Goal: Navigation & Orientation: Find specific page/section

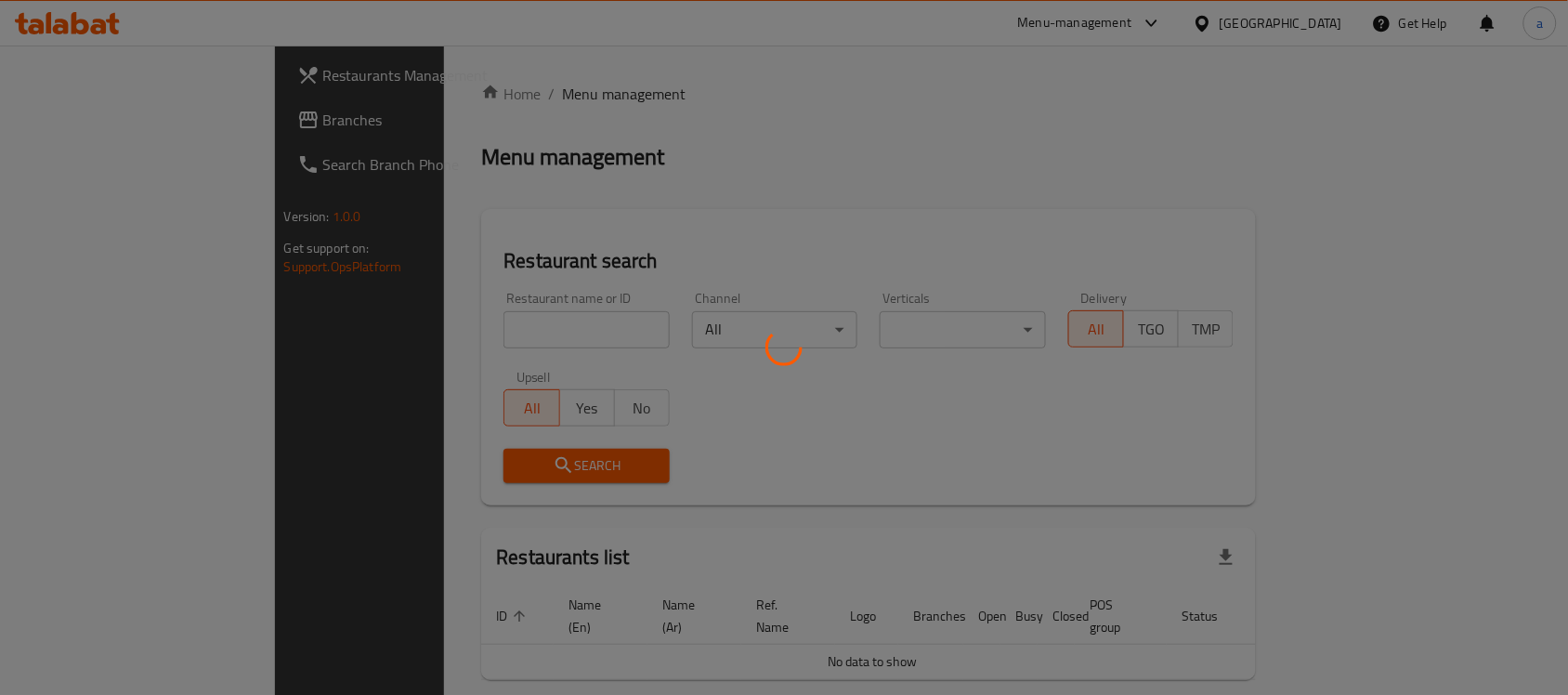
click at [96, 118] on div at bounding box center [784, 348] width 1568 height 695
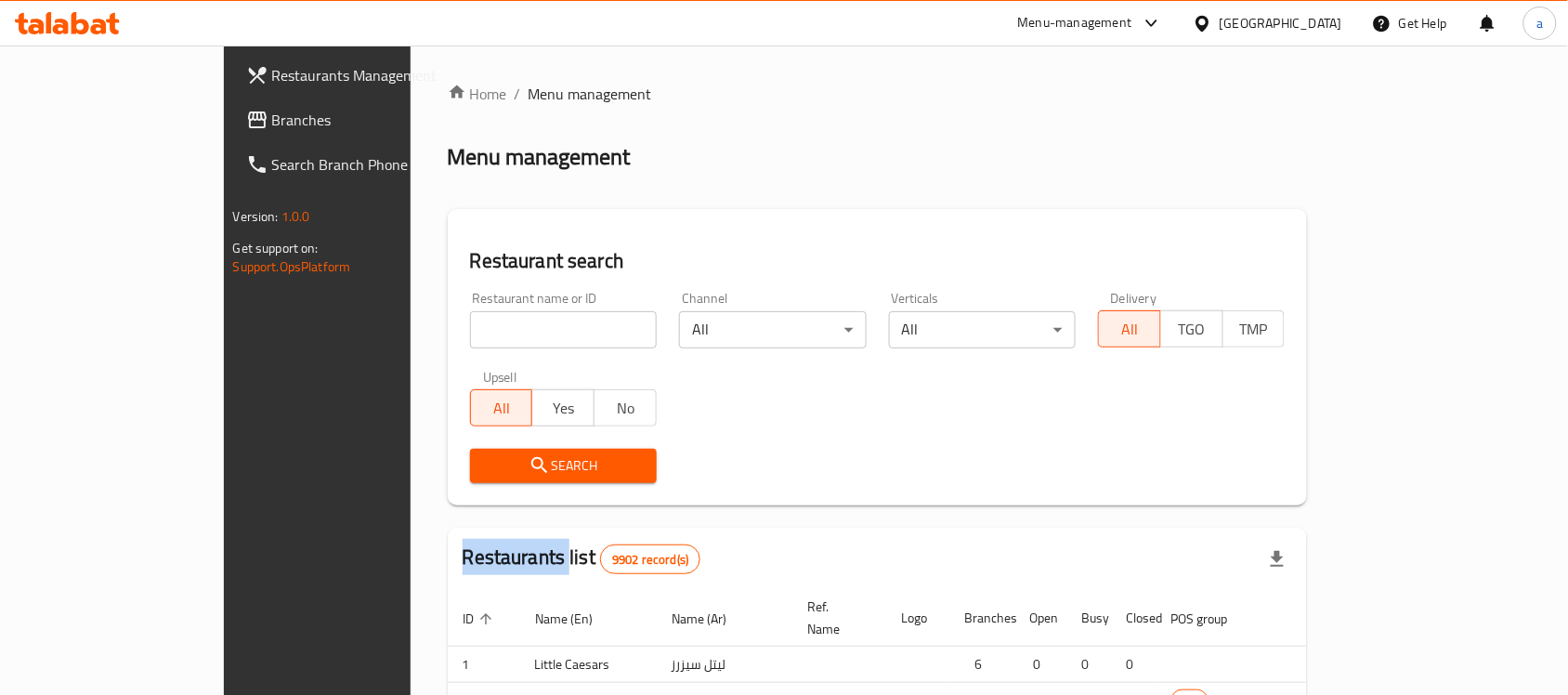
click at [96, 118] on div at bounding box center [784, 348] width 1568 height 695
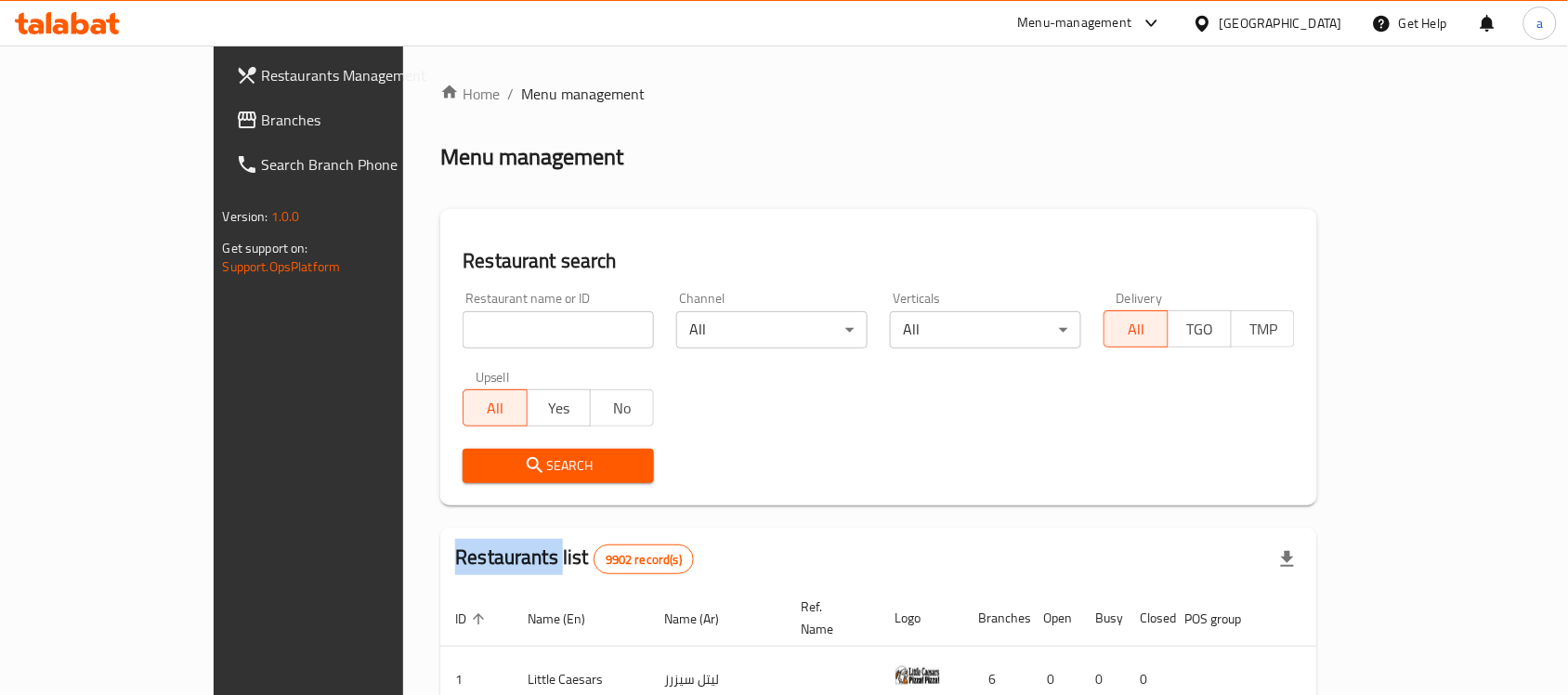
click at [262, 118] on span "Branches" at bounding box center [362, 120] width 199 height 22
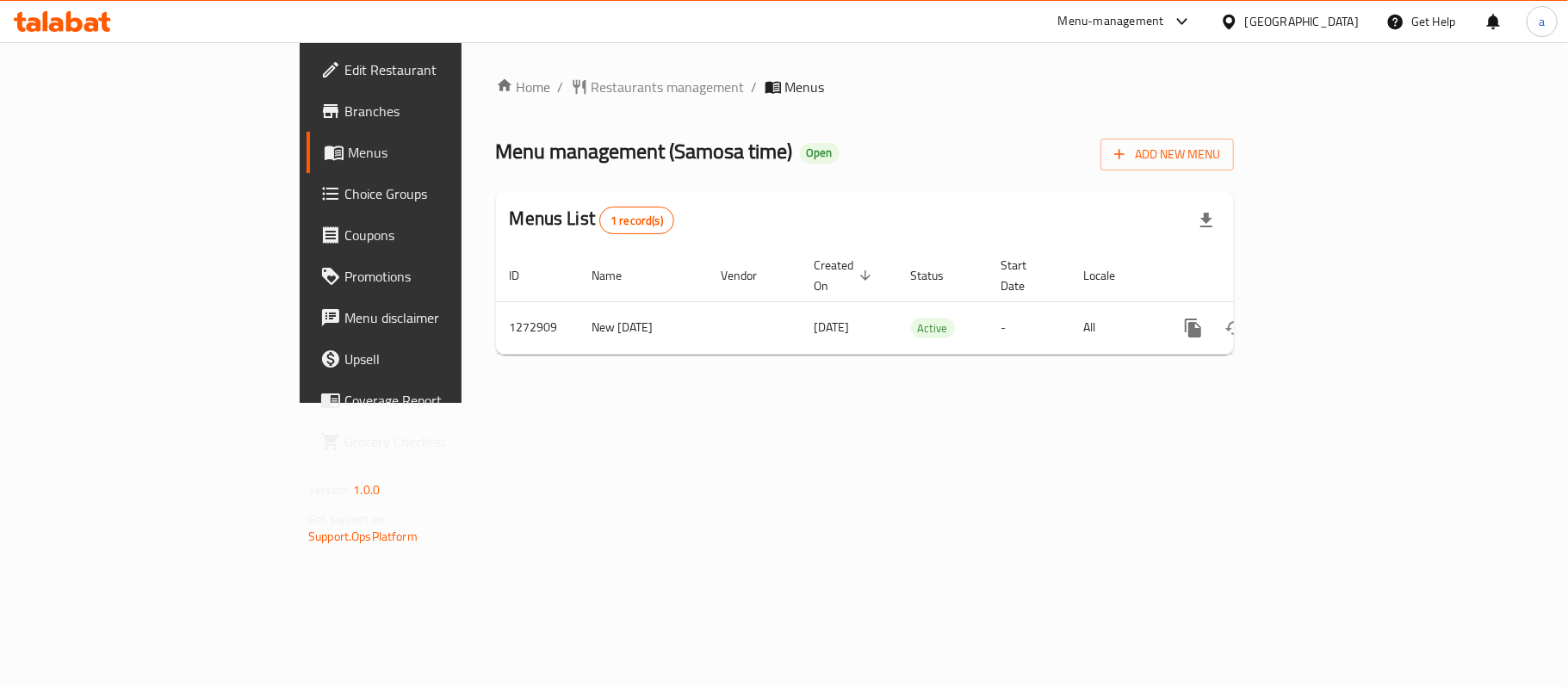
click at [1347, 24] on div "[GEOGRAPHIC_DATA]" at bounding box center [1301, 21] width 114 height 19
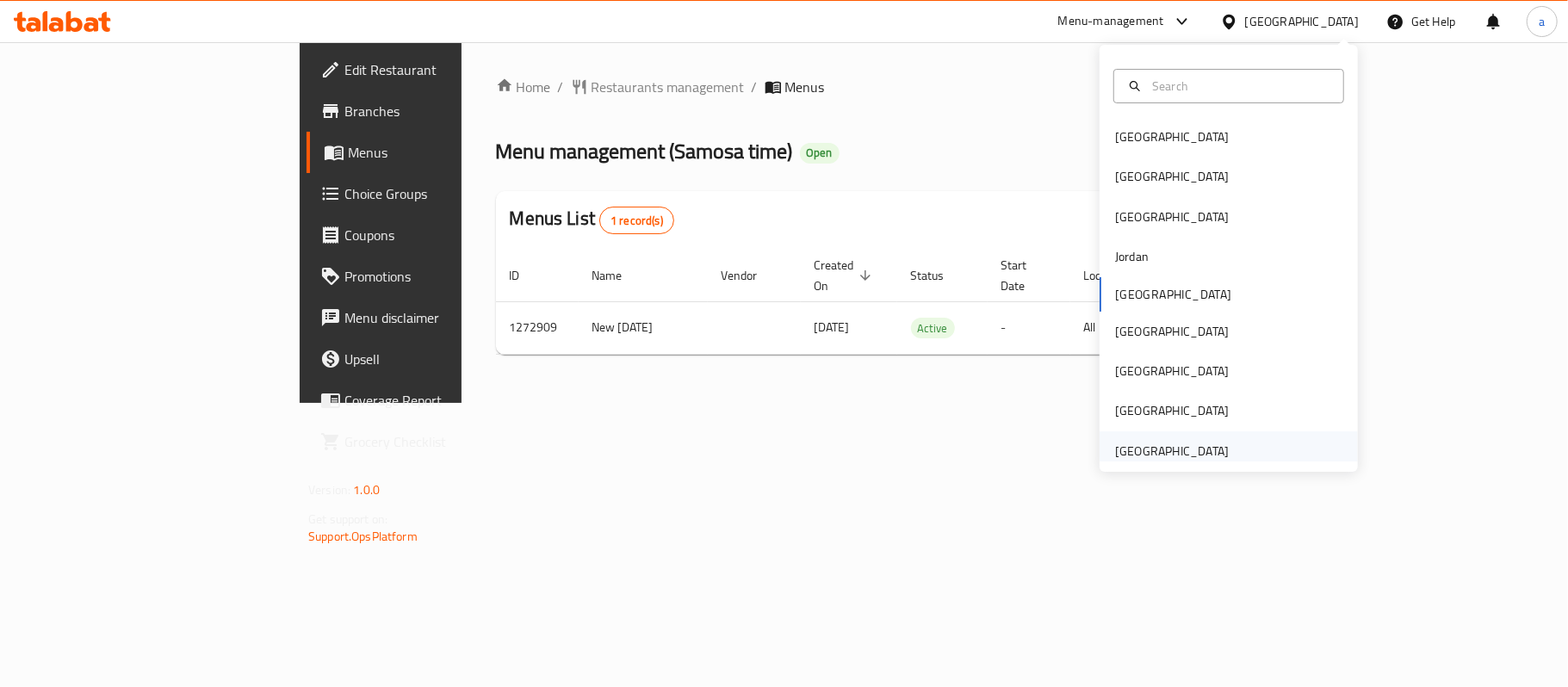
click at [1174, 454] on div "United Arab Emirates" at bounding box center [1171, 451] width 114 height 19
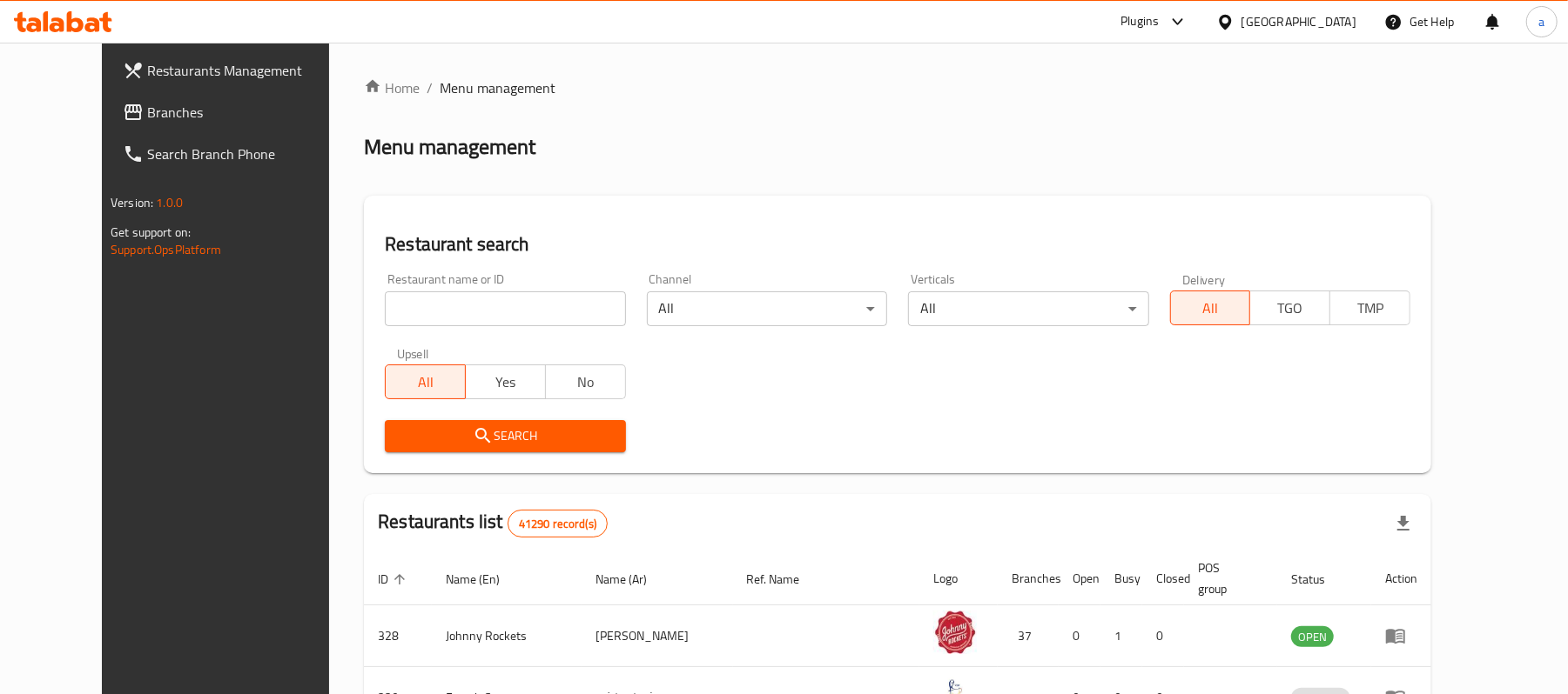
click at [147, 113] on span "Branches" at bounding box center [249, 112] width 203 height 21
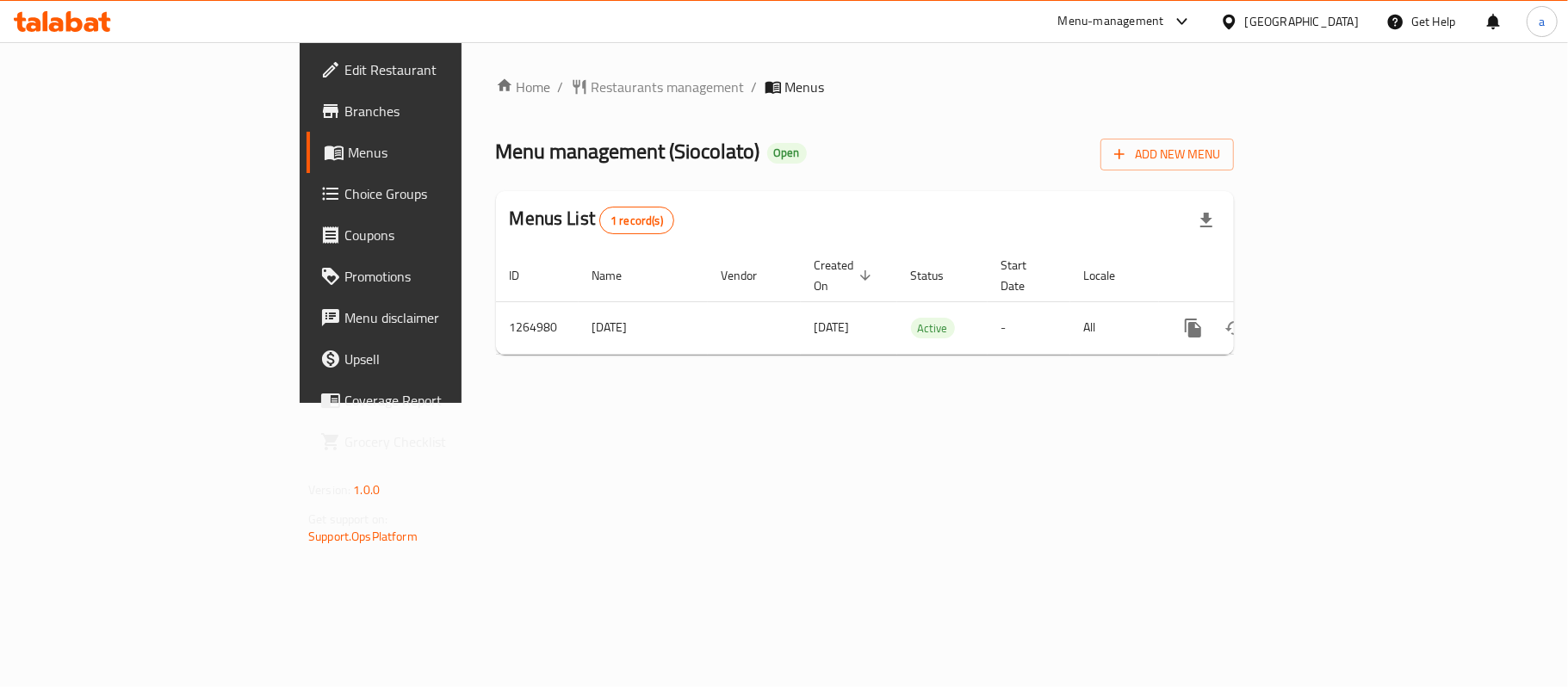
click at [46, 21] on icon at bounding box center [46, 21] width 5 height 20
click at [67, 15] on icon at bounding box center [74, 21] width 16 height 21
